Goal: Transaction & Acquisition: Purchase product/service

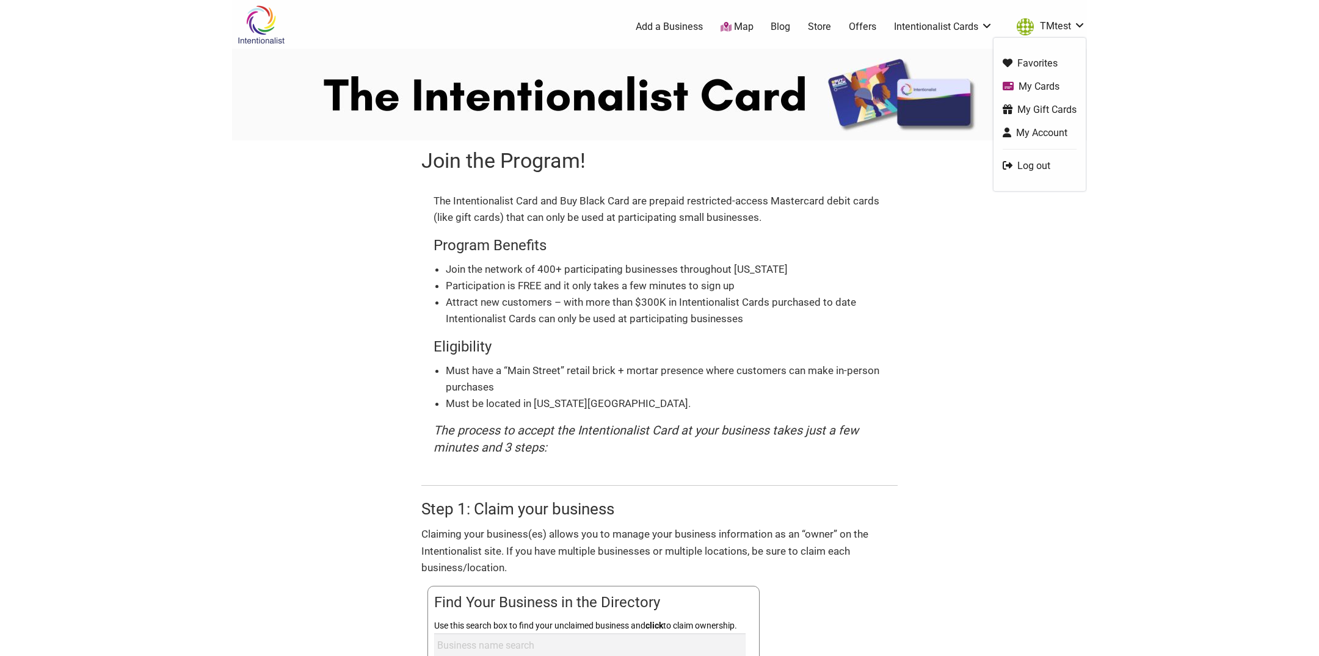
click at [1063, 26] on link "TMtest" at bounding box center [1047, 27] width 75 height 22
click at [1186, 207] on body "× Menu 0 Add a Business Map Blog Store Offers Intentionalist Cards Buy Black Ca…" at bounding box center [659, 328] width 1319 height 656
click at [1031, 168] on link "Log out" at bounding box center [1039, 166] width 74 height 14
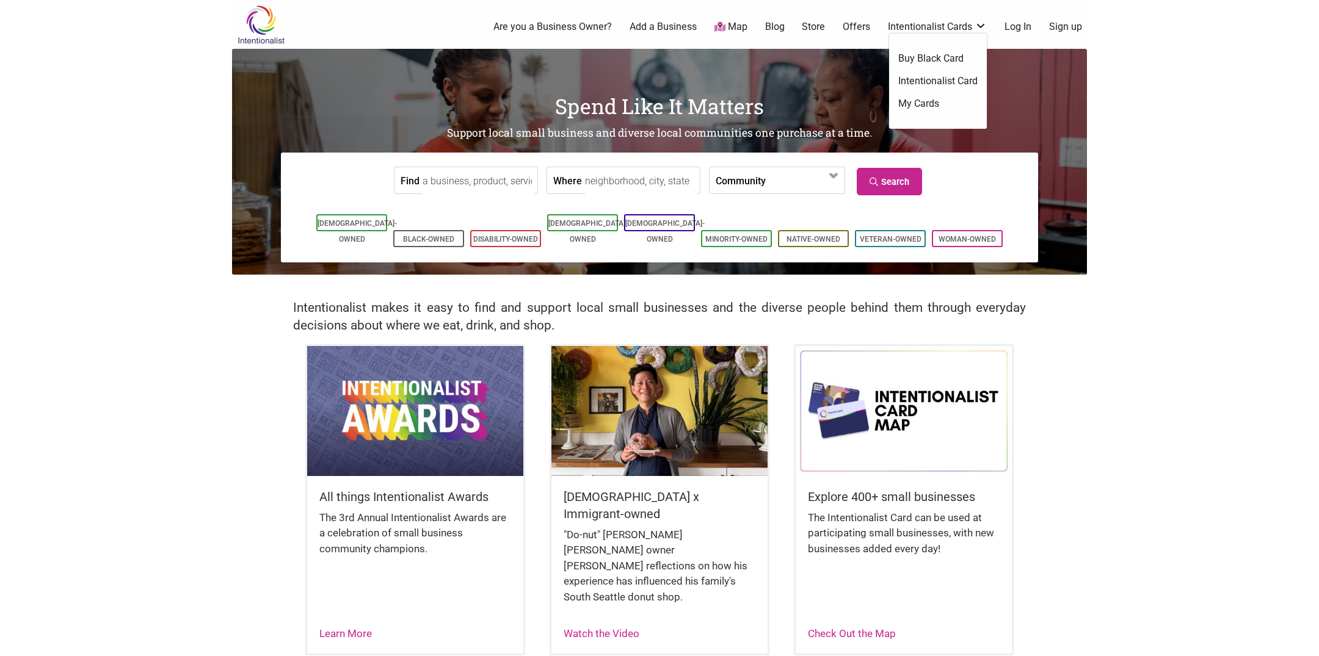
click at [928, 78] on link "Intentionalist Card" at bounding box center [937, 80] width 79 height 13
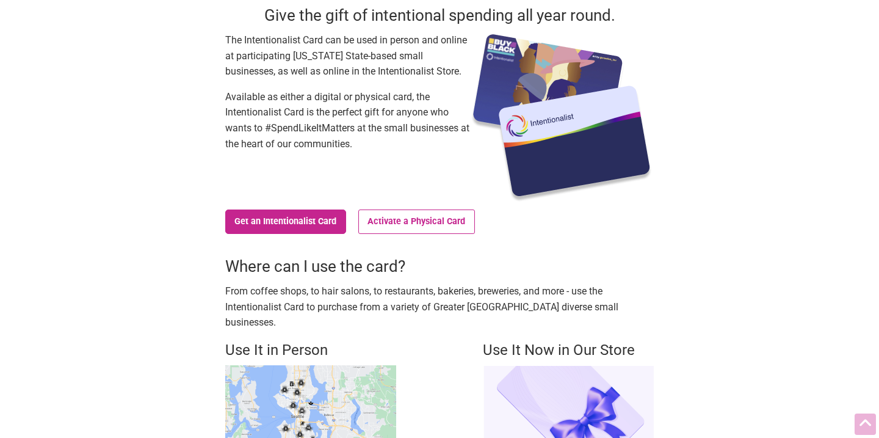
scroll to position [107, 0]
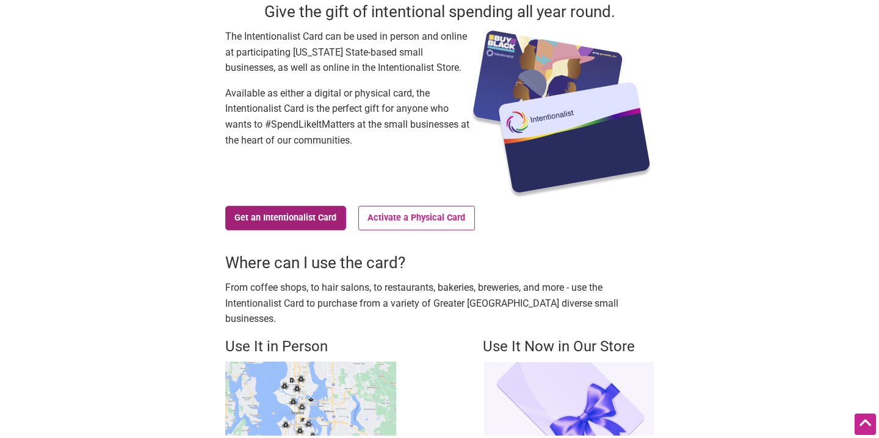
click at [308, 217] on link "Get an Intentionalist Card" at bounding box center [285, 218] width 121 height 24
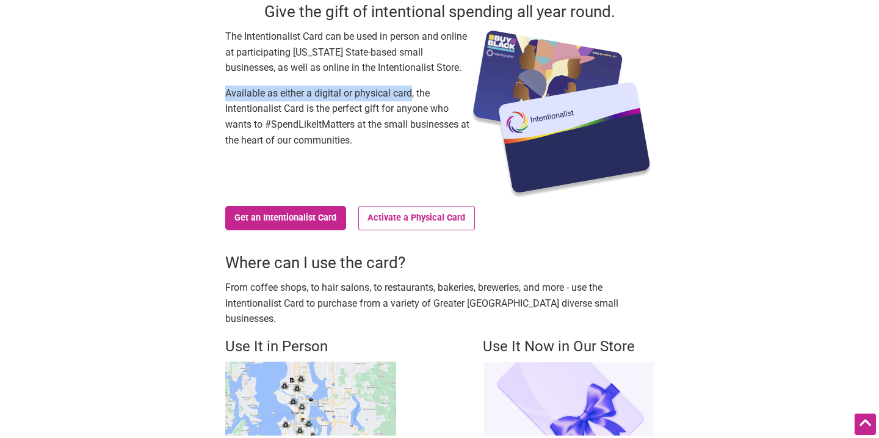
drag, startPoint x: 225, startPoint y: 93, endPoint x: 413, endPoint y: 96, distance: 188.0
click at [413, 96] on div "Intentionalist Cards Give the gift of intentional spending all year round. The …" at bounding box center [439, 201] width 625 height 520
copy p "Available as either a digital or physical card"
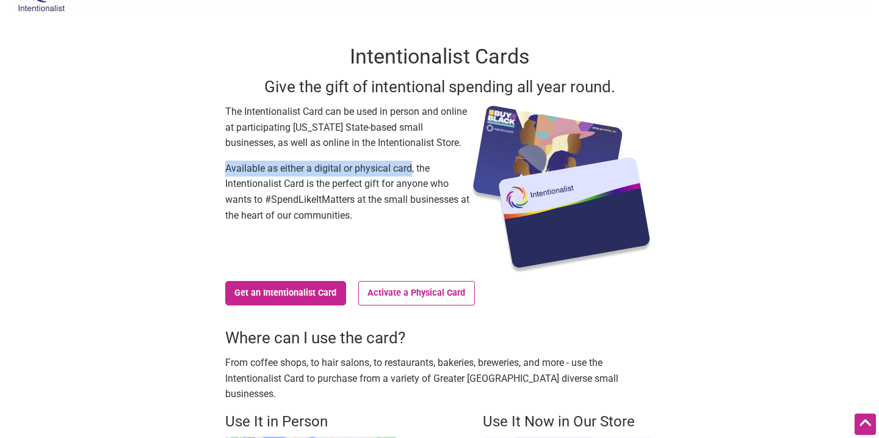
scroll to position [0, 0]
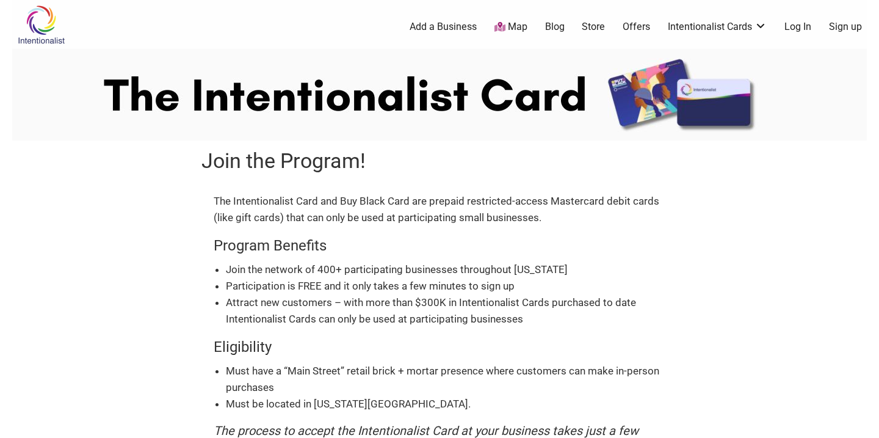
click at [755, 31] on link "Intentionalist Cards" at bounding box center [717, 26] width 99 height 13
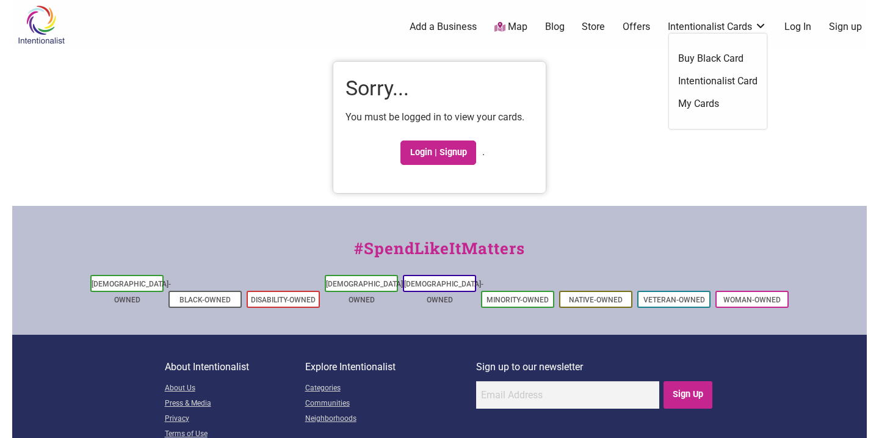
click at [713, 30] on link "Intentionalist Cards" at bounding box center [717, 26] width 99 height 13
click at [703, 73] on ul "Buy Black Card Intentionalist Card My Cards" at bounding box center [718, 81] width 98 height 95
click at [698, 81] on link "Intentionalist Card" at bounding box center [717, 80] width 79 height 13
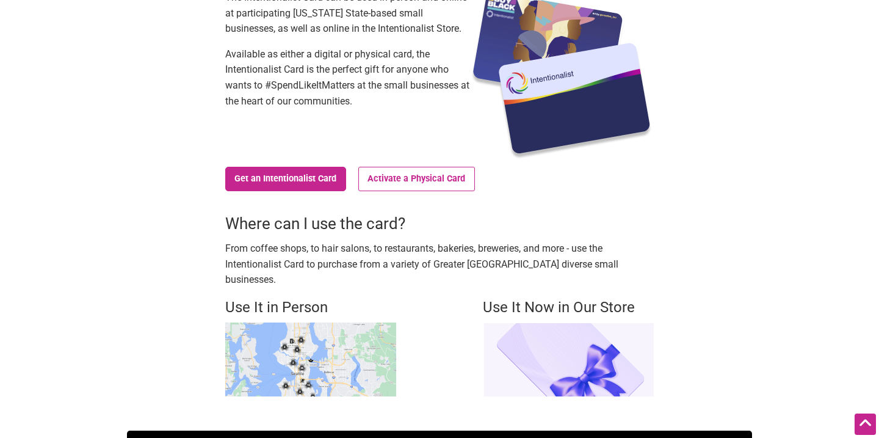
scroll to position [145, 0]
